Goal: Transaction & Acquisition: Purchase product/service

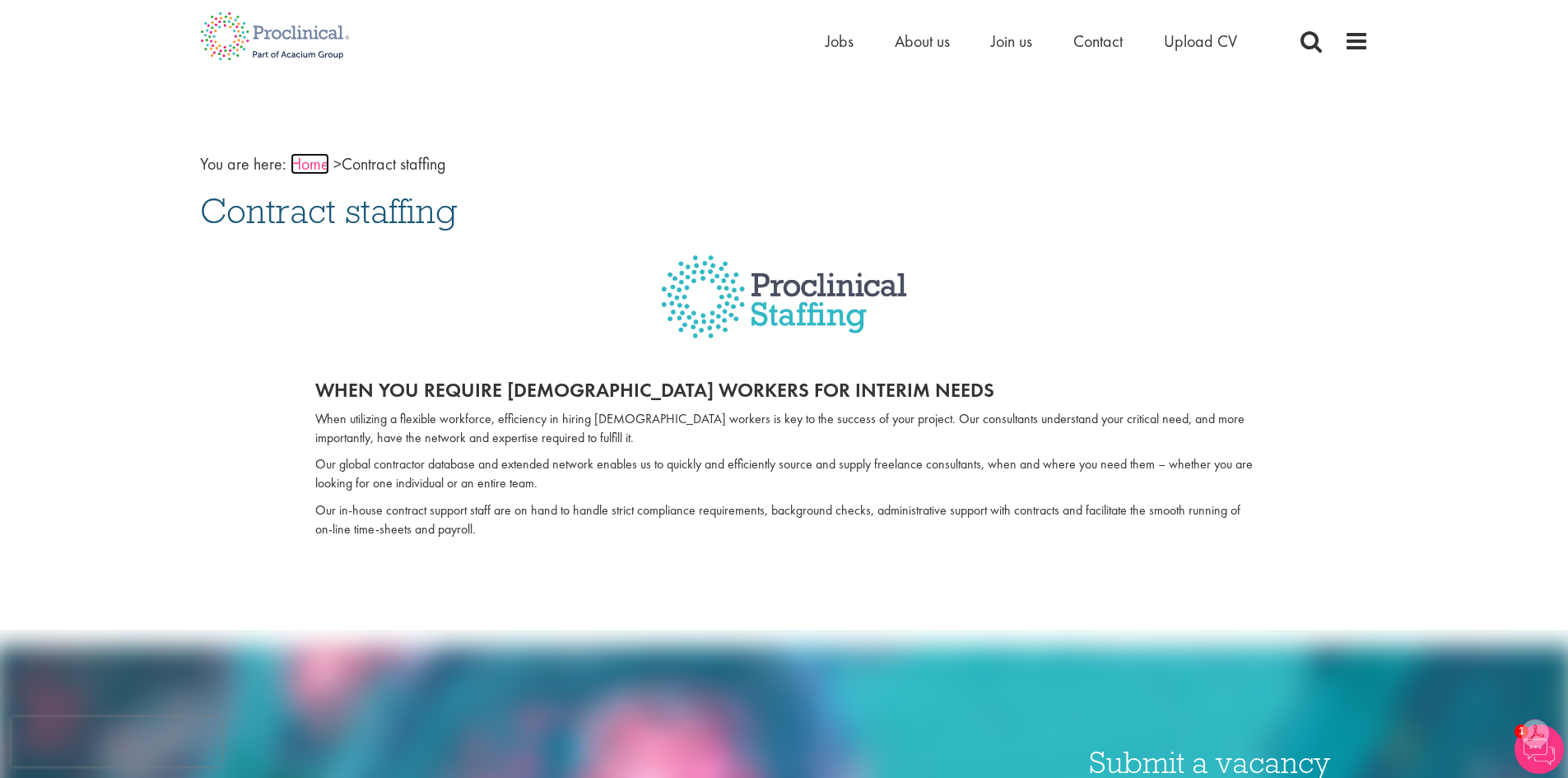
click at [313, 167] on link "Home" at bounding box center [309, 165] width 39 height 22
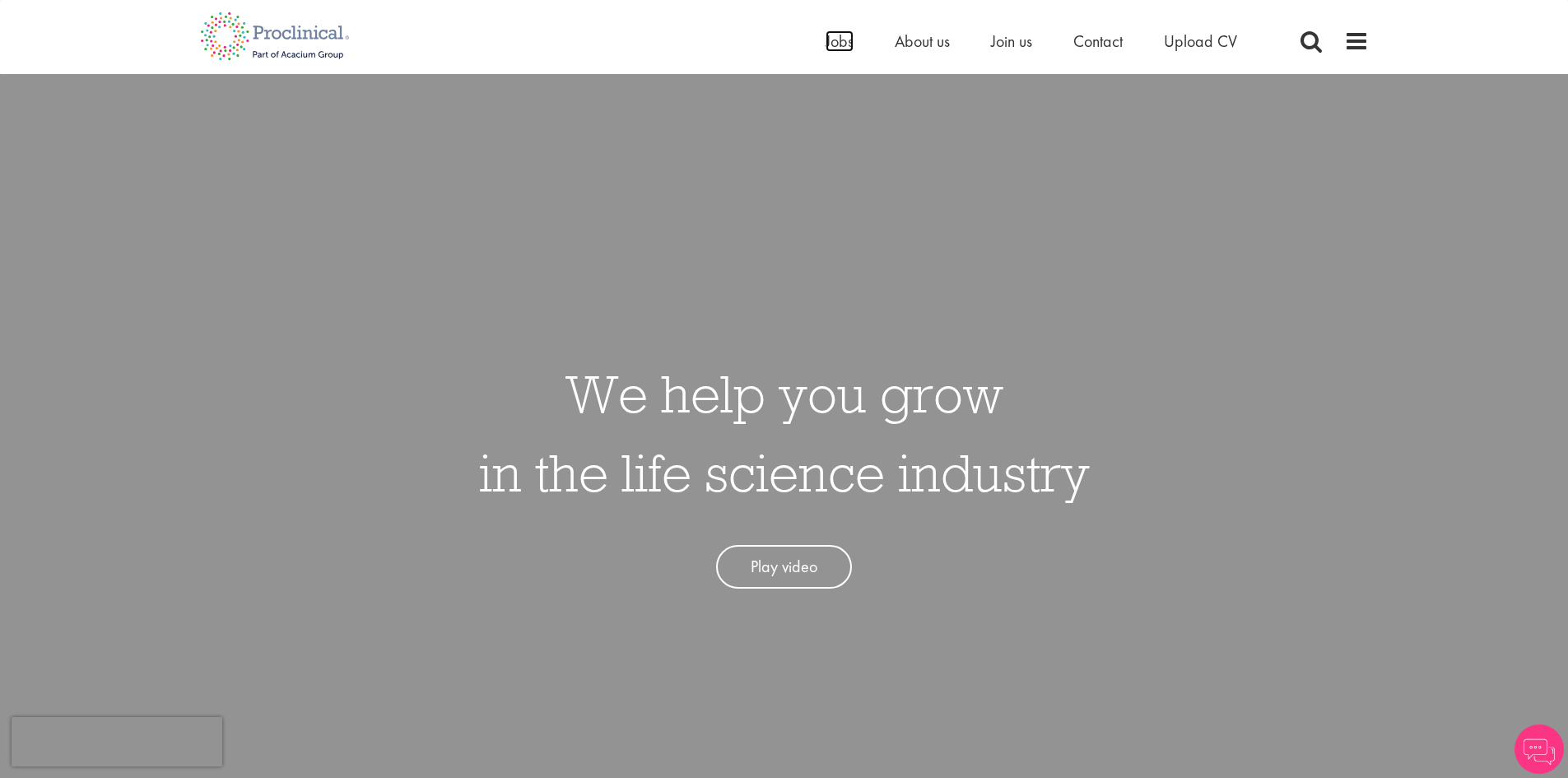
click at [836, 44] on span "Jobs" at bounding box center [839, 42] width 28 height 22
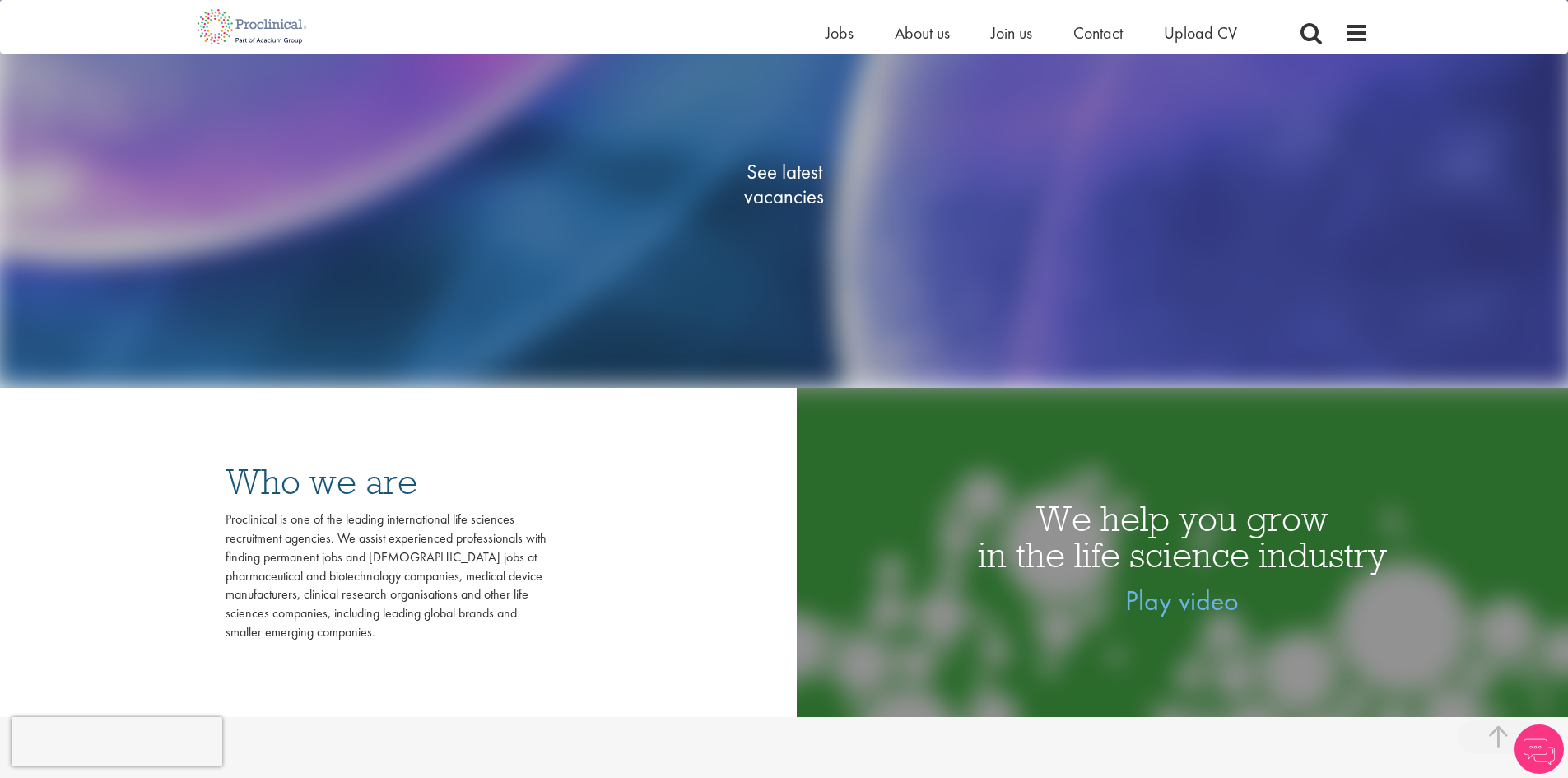
scroll to position [659, 0]
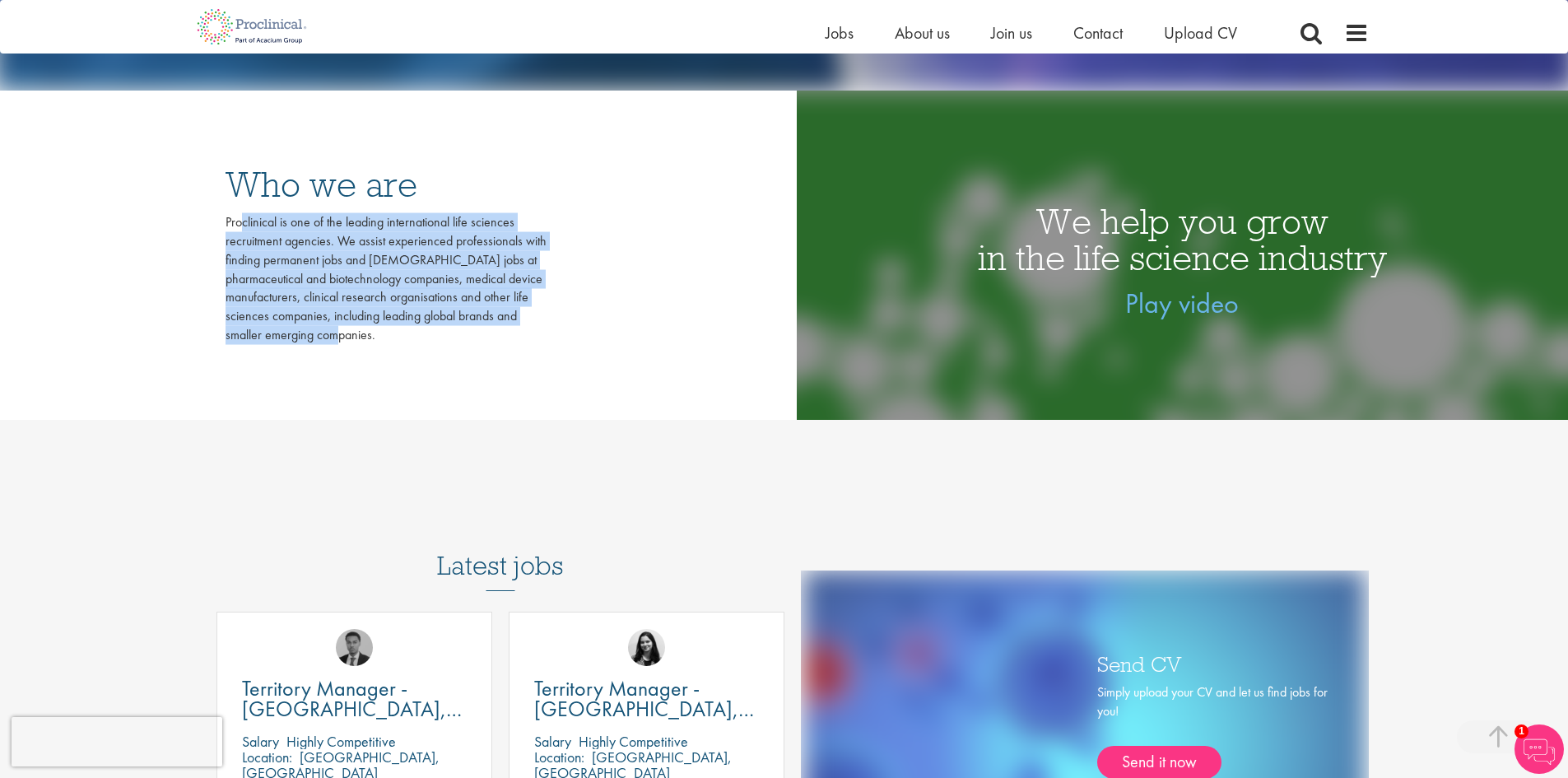
drag, startPoint x: 225, startPoint y: 221, endPoint x: 337, endPoint y: 328, distance: 154.9
click at [337, 328] on div "Proclinical is one of the leading international life sciences recruitment agenc…" at bounding box center [386, 278] width 321 height 132
click at [339, 339] on div "Proclinical is one of the leading international life sciences recruitment agenc…" at bounding box center [386, 278] width 321 height 132
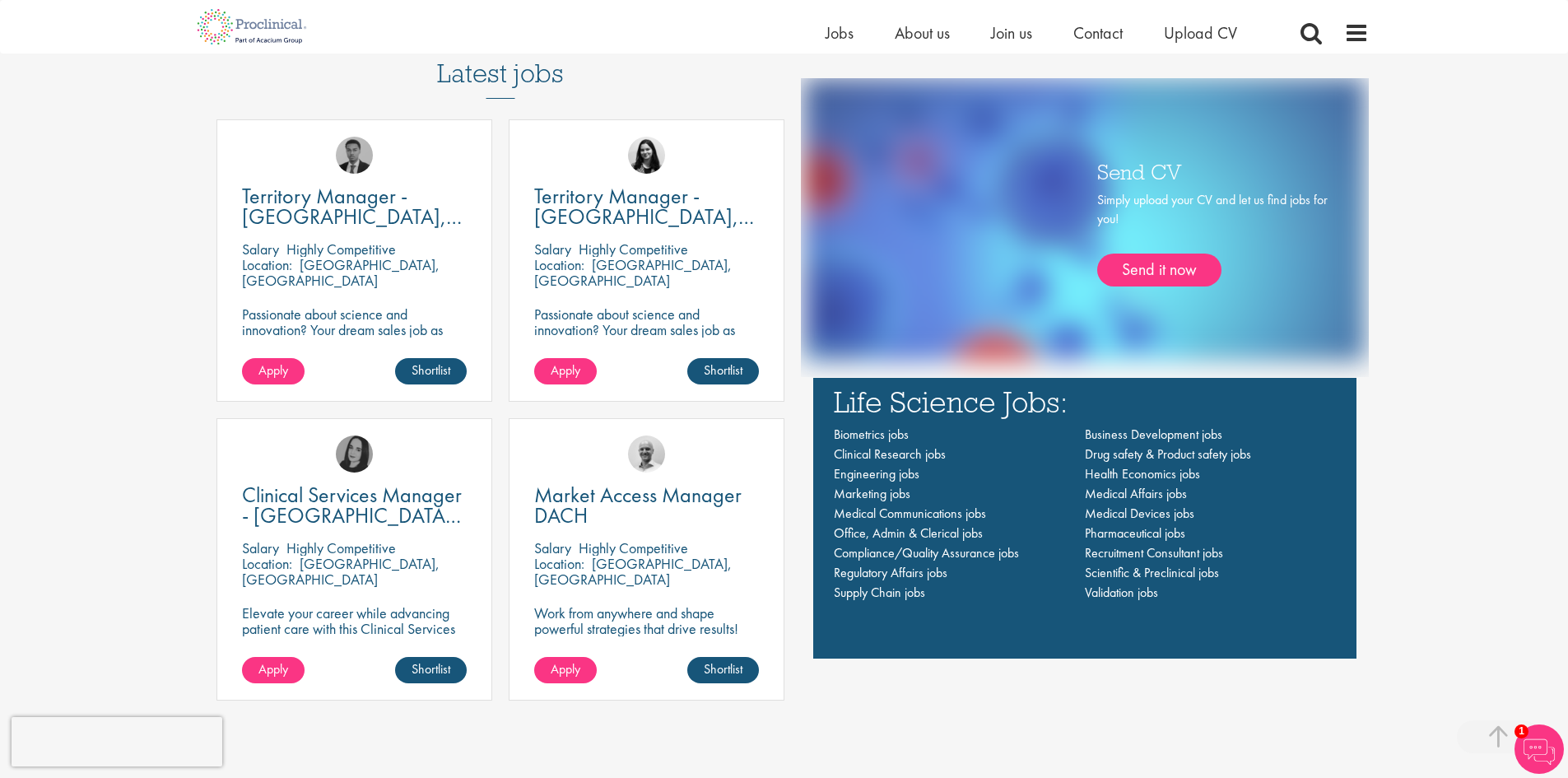
scroll to position [1153, 0]
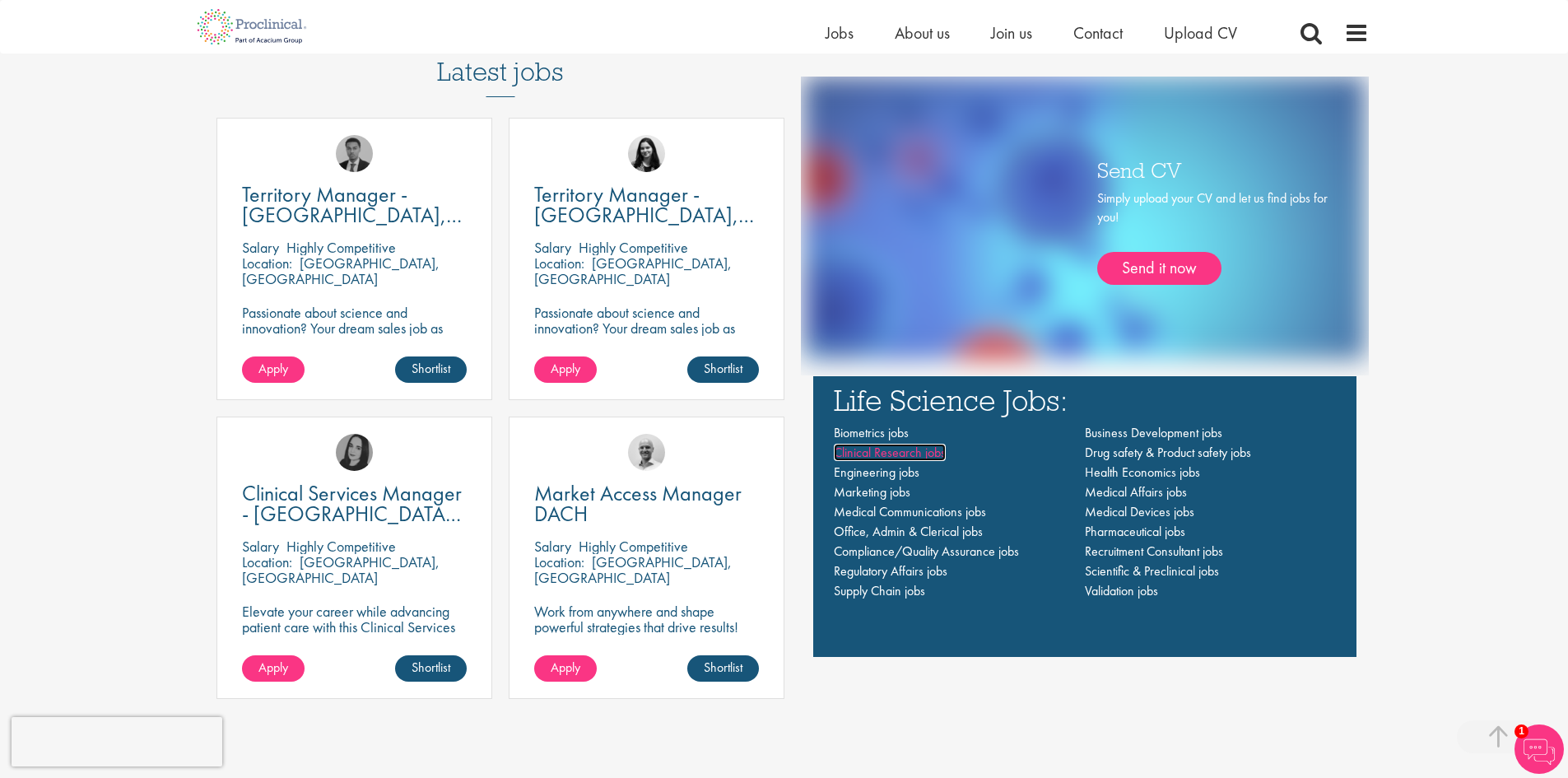
click at [920, 457] on span "Clinical Research jobs" at bounding box center [889, 452] width 112 height 17
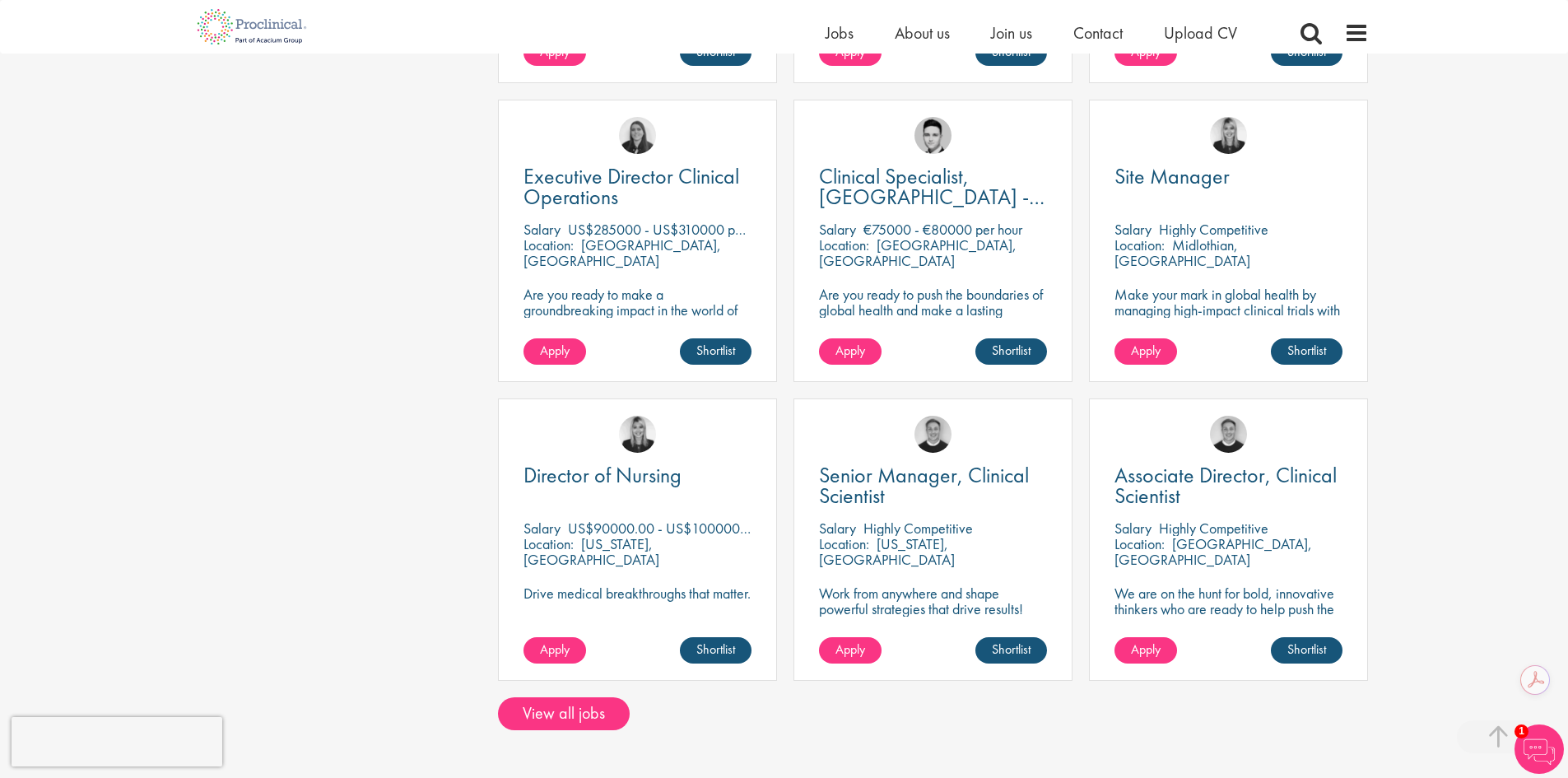
scroll to position [1235, 0]
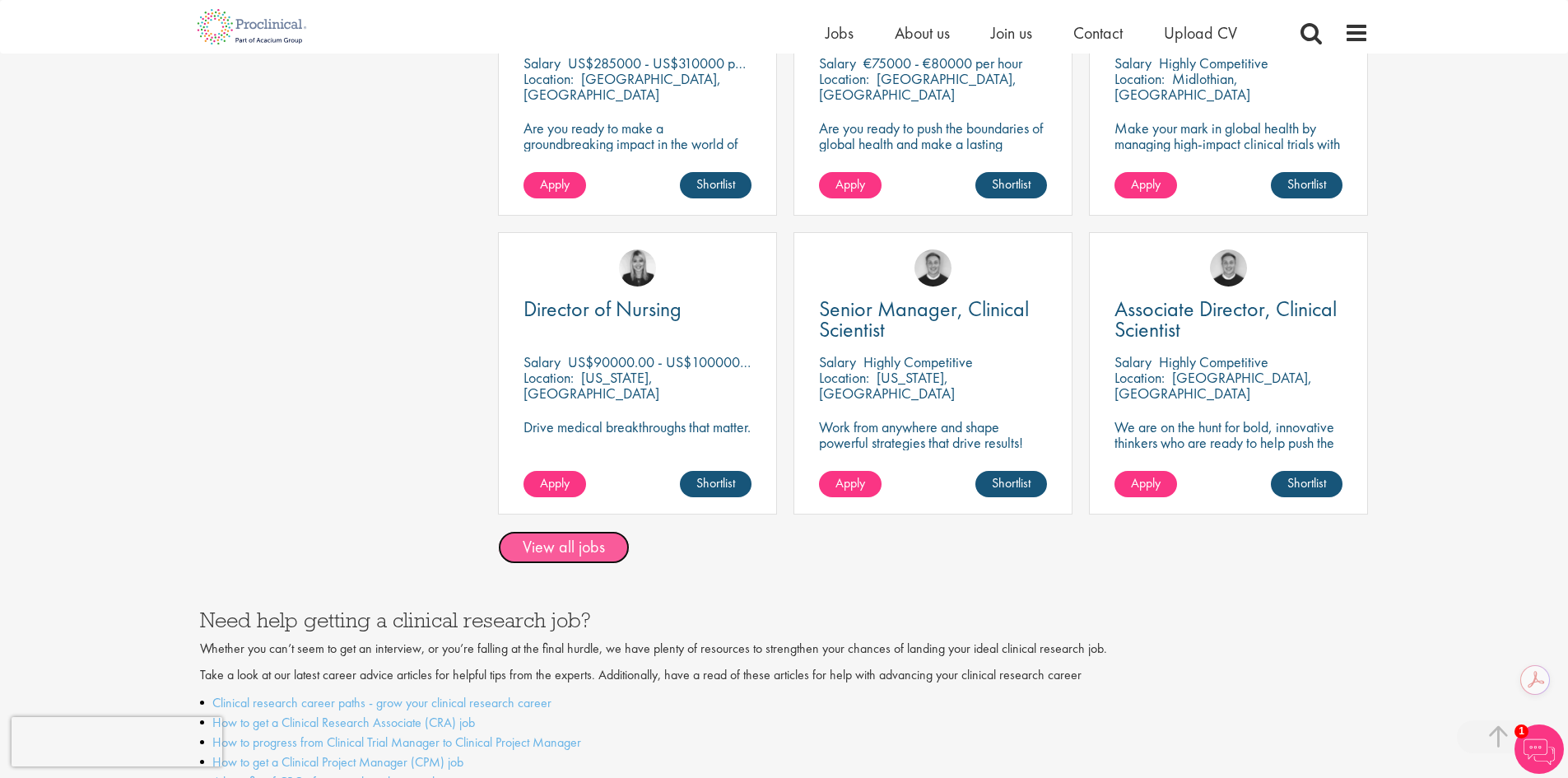
click at [606, 531] on link "View all jobs" at bounding box center [564, 547] width 132 height 33
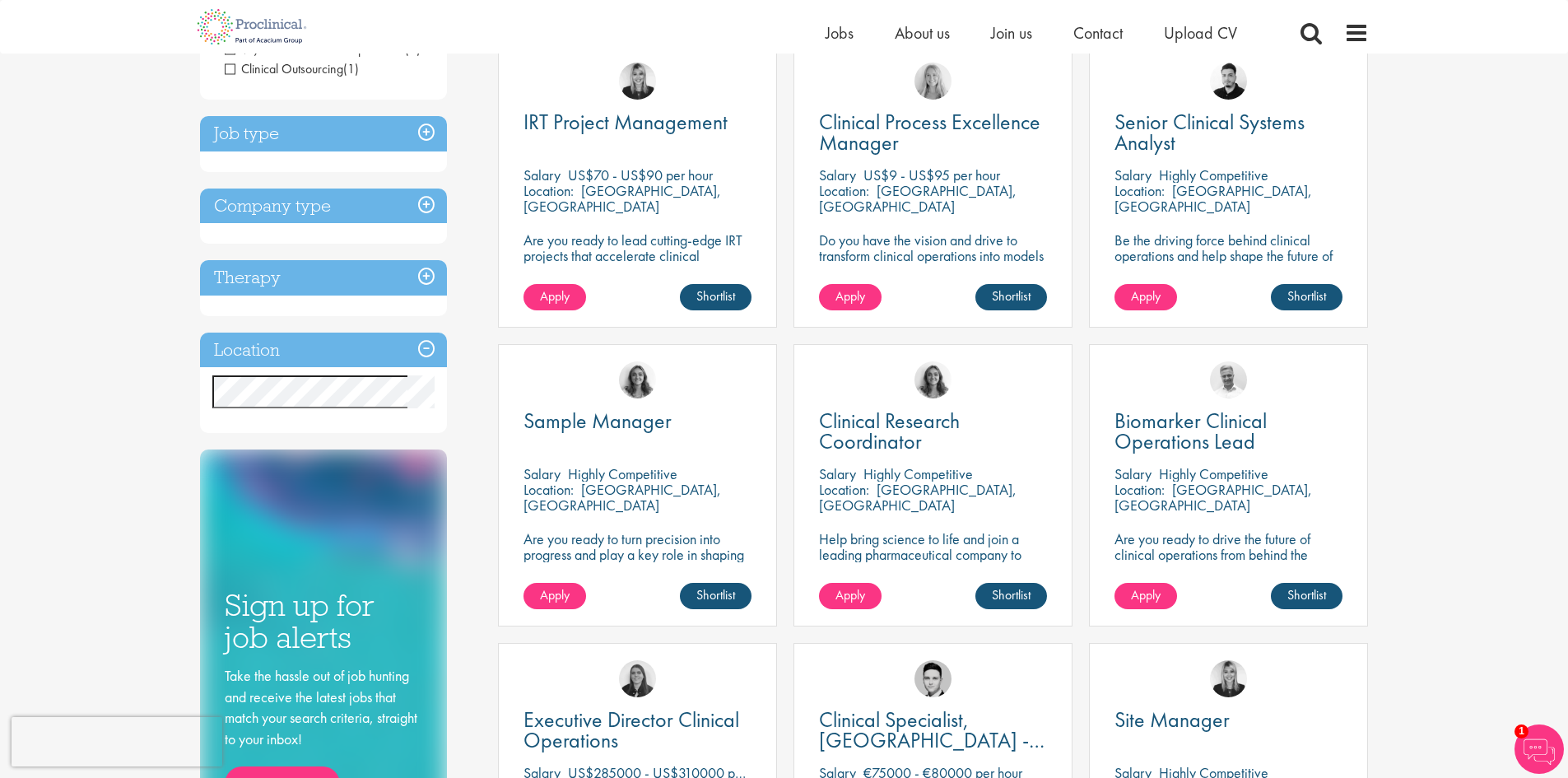
scroll to position [82, 0]
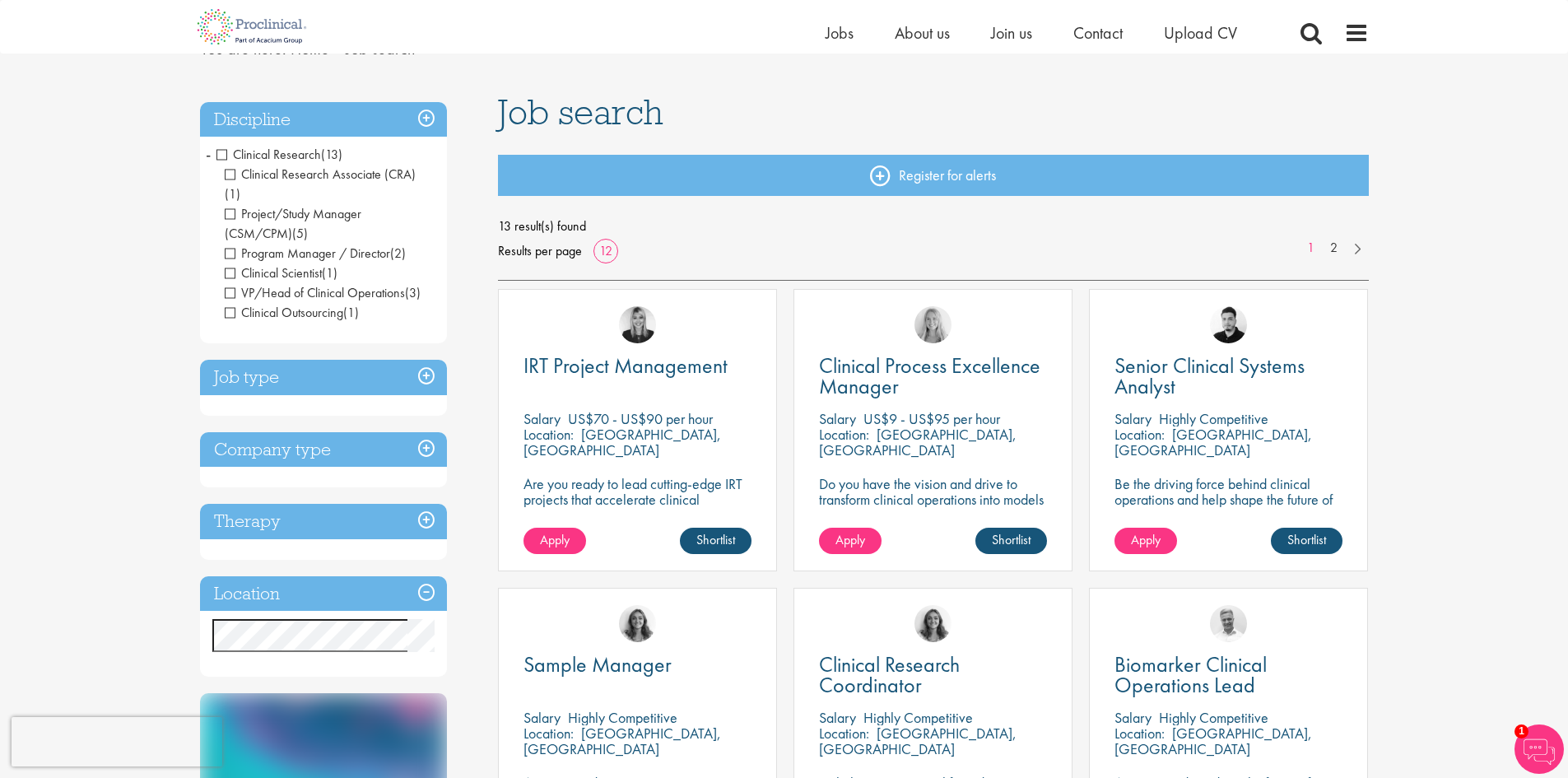
click at [296, 205] on span "Project/Study Manager (CSM/CPM)" at bounding box center [293, 223] width 137 height 37
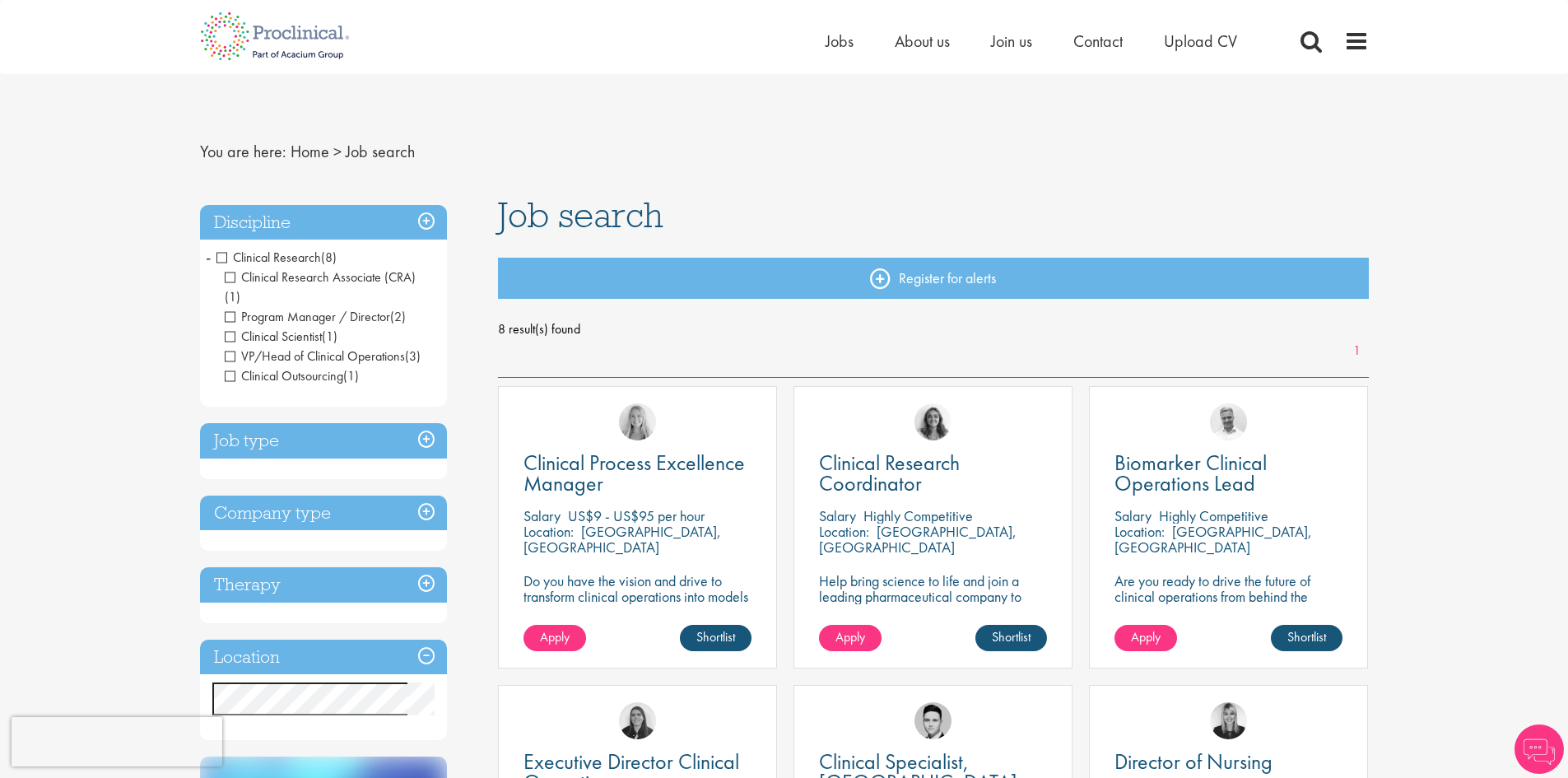
click at [288, 308] on span "Program Manager / Director" at bounding box center [307, 316] width 165 height 17
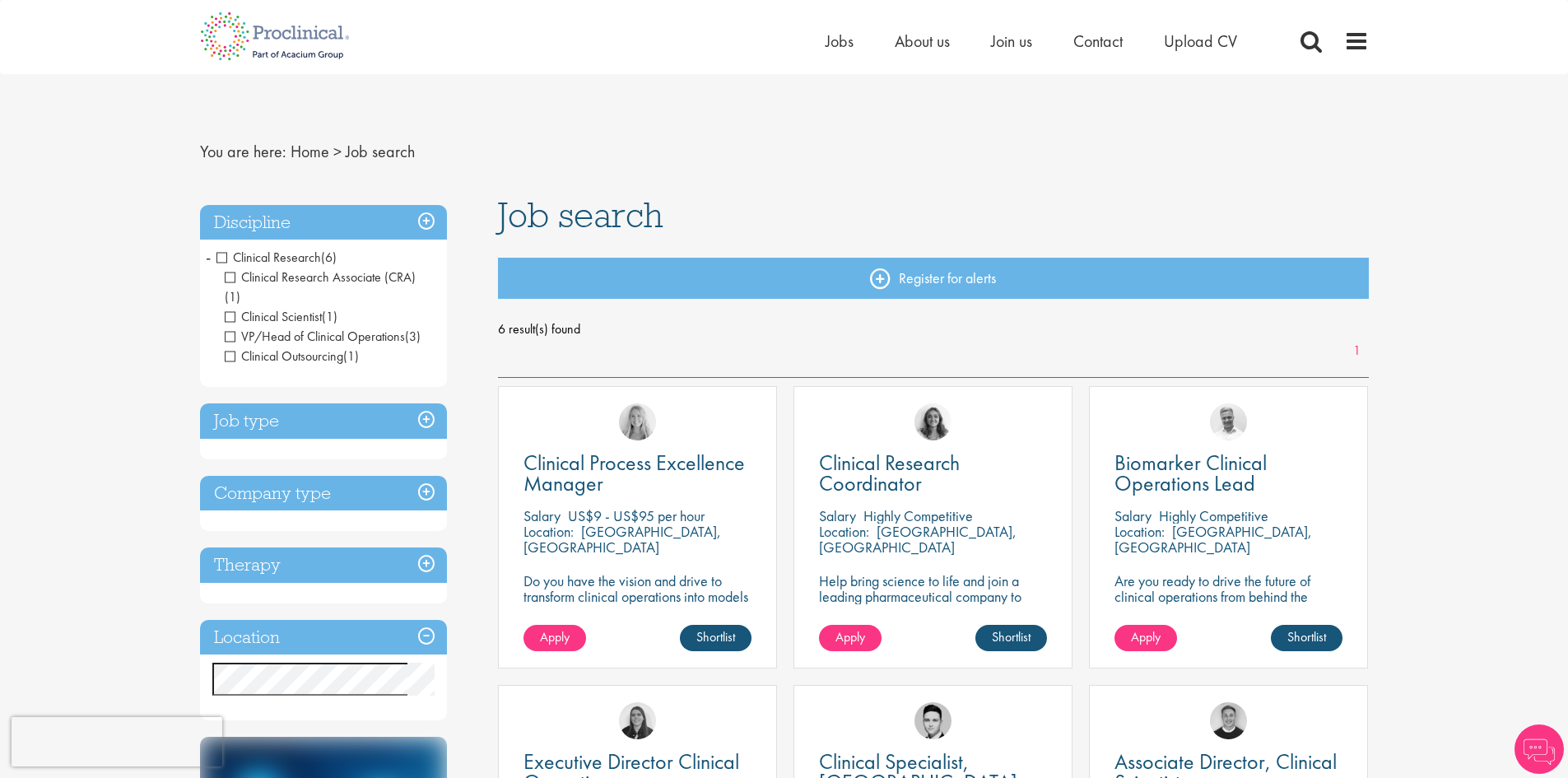
click at [231, 308] on span "Clinical Scientist" at bounding box center [273, 316] width 97 height 17
click at [230, 328] on span "VP/Head of Clinical Operations" at bounding box center [315, 336] width 180 height 17
click at [227, 348] on span "Clinical Outsourcing" at bounding box center [284, 356] width 119 height 17
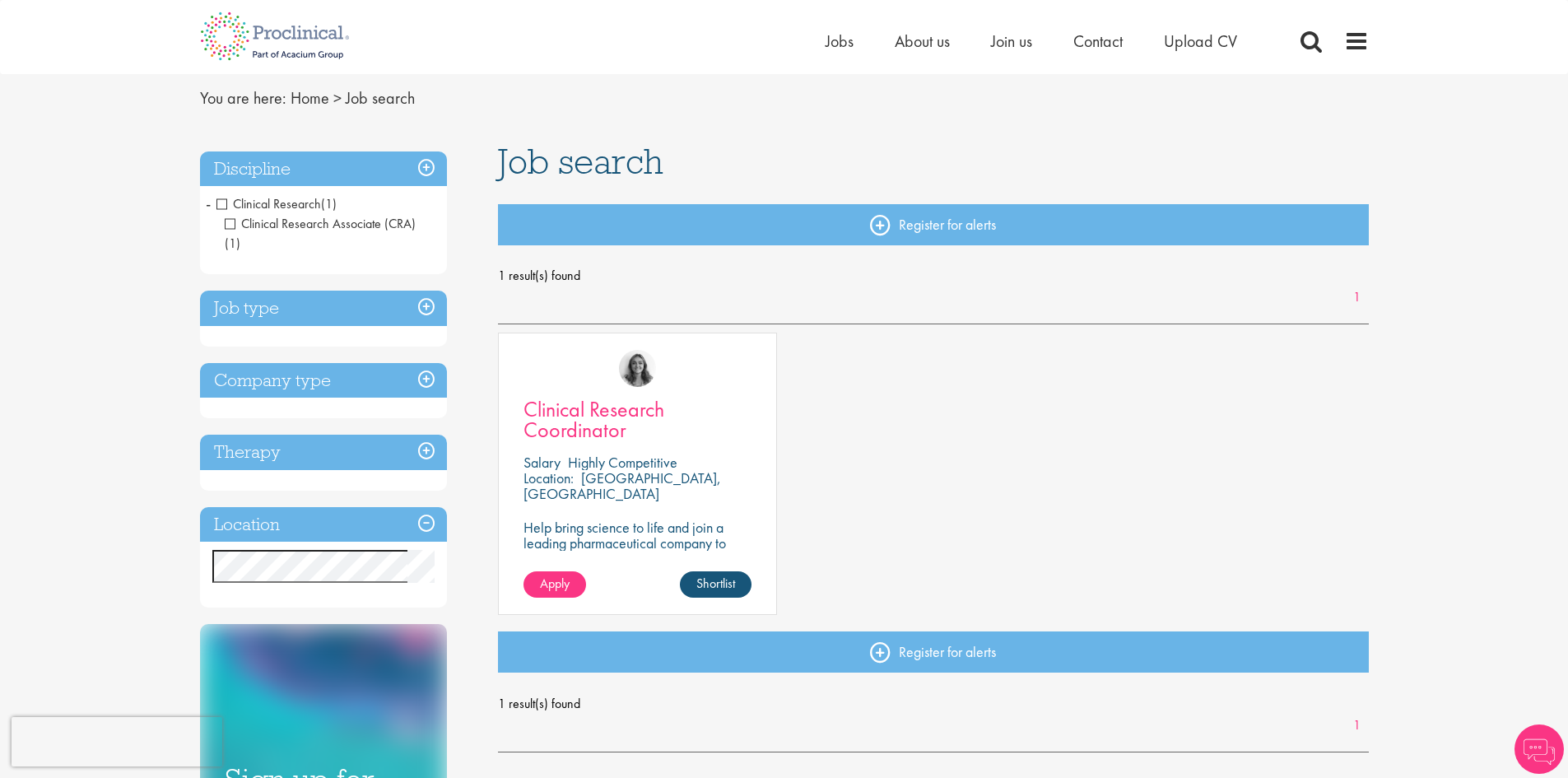
scroll to position [82, 0]
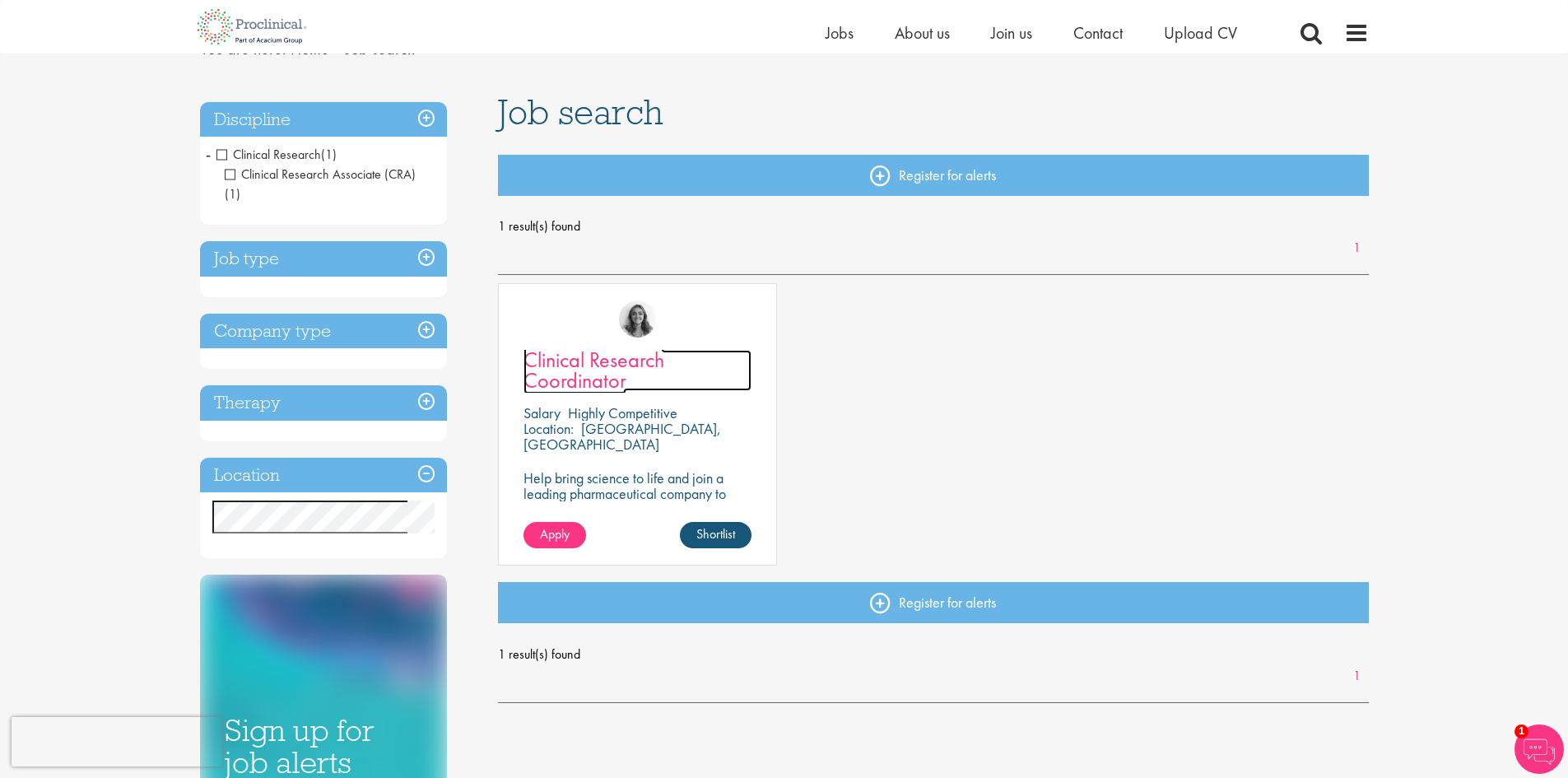
click at [601, 373] on span "Clinical Research Coordinator" at bounding box center [593, 370] width 141 height 49
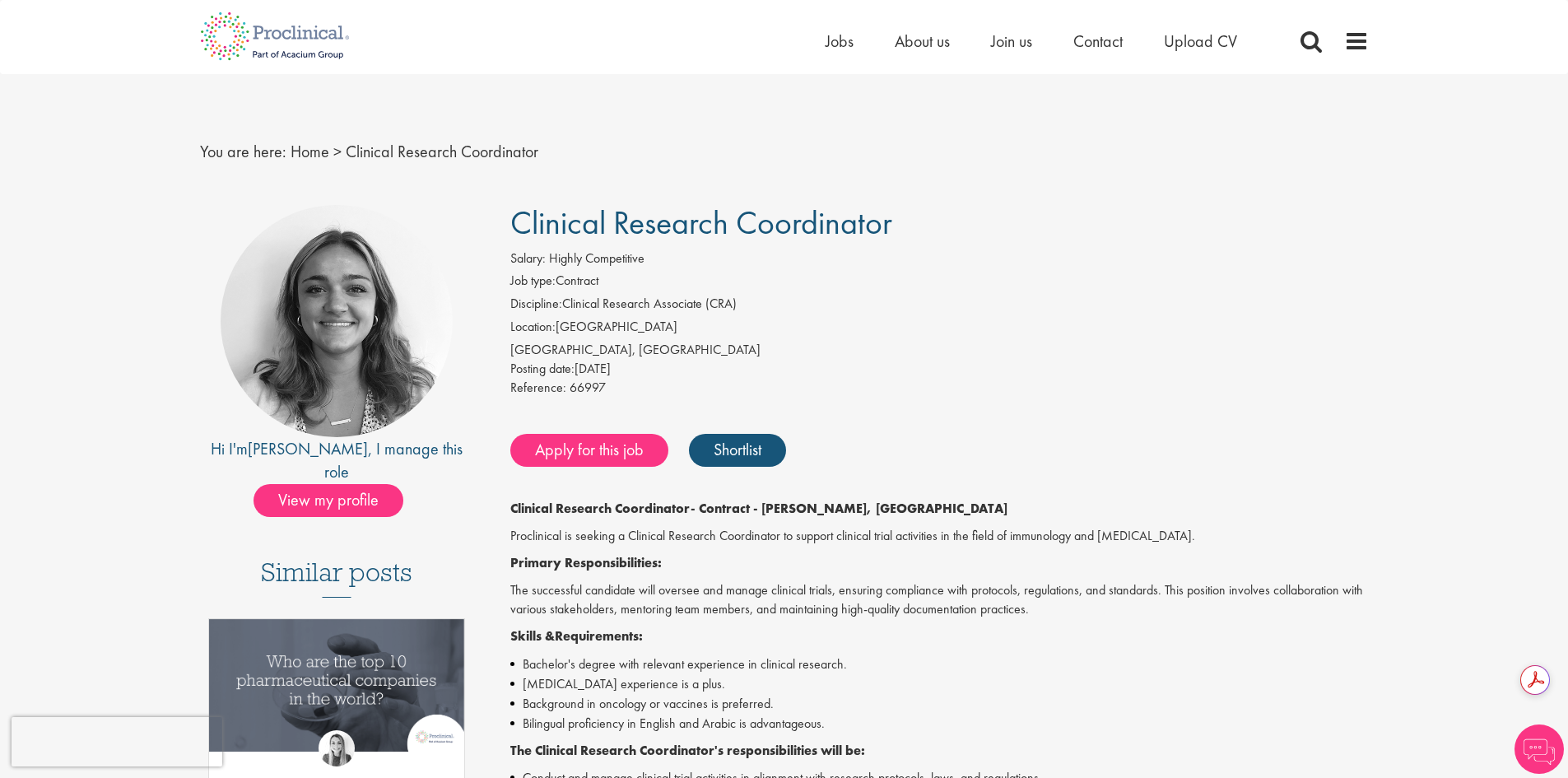
drag, startPoint x: 548, startPoint y: 224, endPoint x: 867, endPoint y: 232, distance: 319.1
click at [864, 231] on span "Clinical Research Coordinator" at bounding box center [701, 223] width 382 height 42
click at [904, 256] on div "Salary: Highly Competitive" at bounding box center [939, 261] width 859 height 23
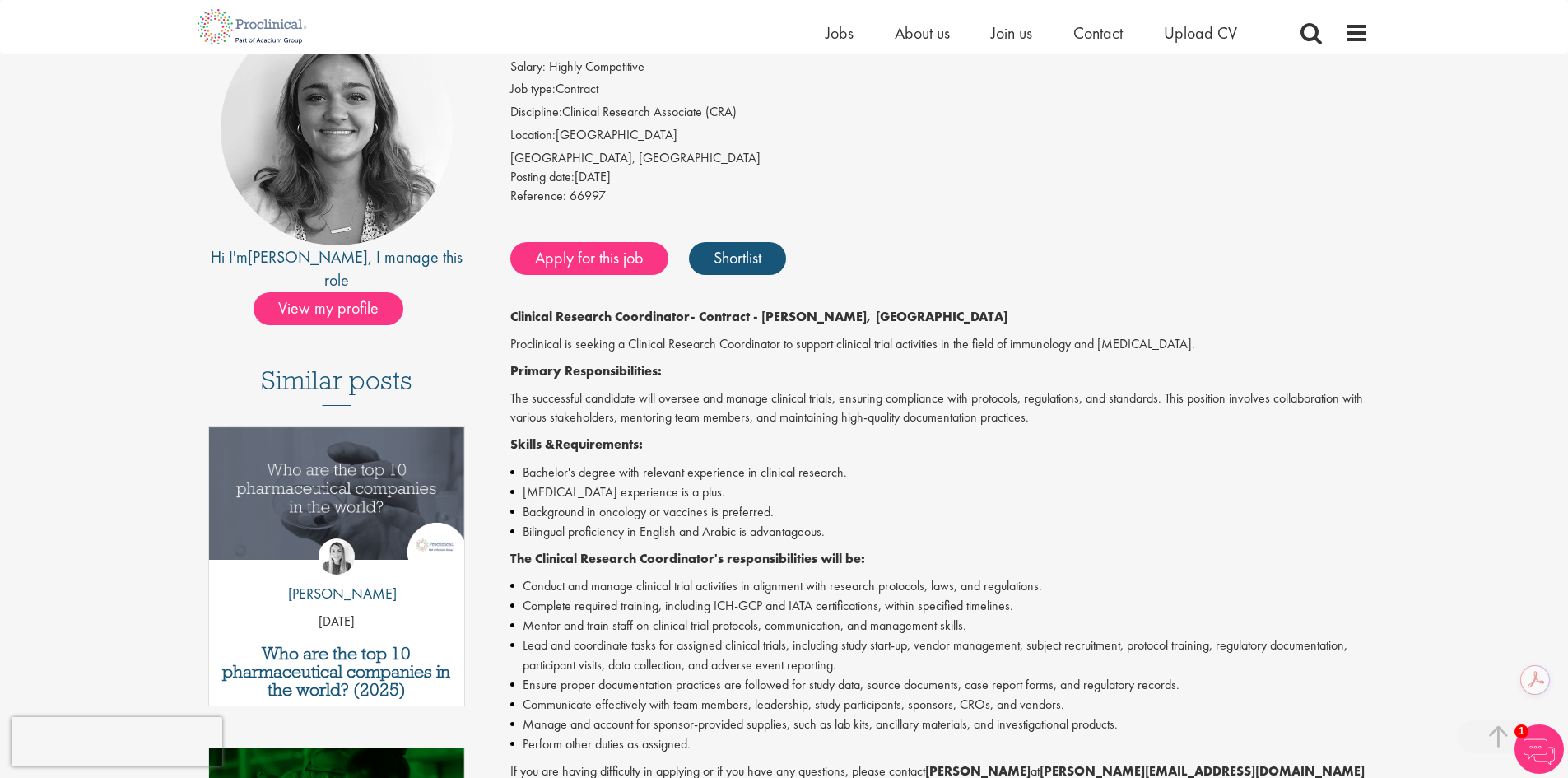
scroll to position [165, 0]
